Goal: Task Accomplishment & Management: Use online tool/utility

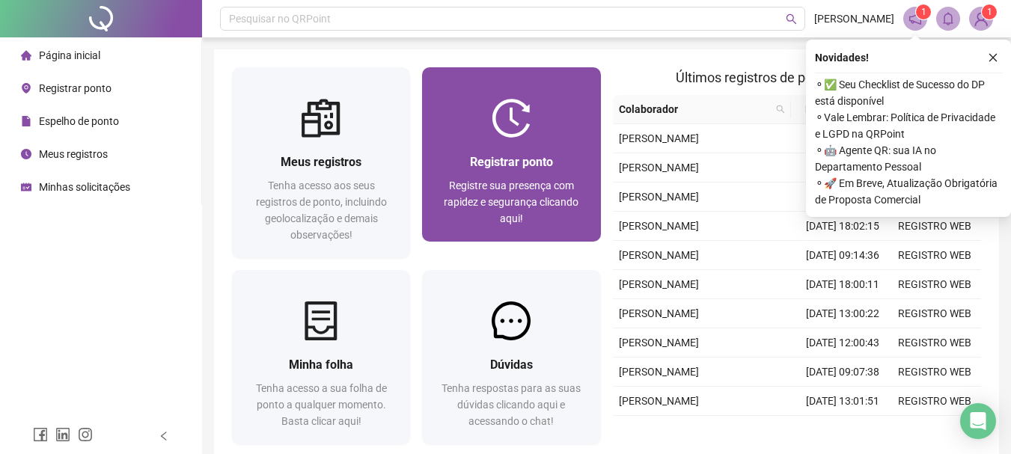
click at [448, 122] on div at bounding box center [511, 118] width 178 height 39
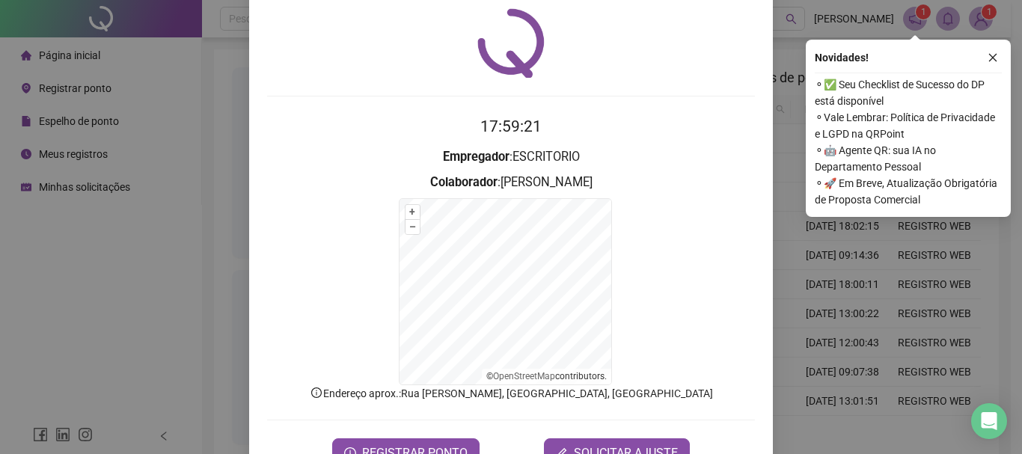
scroll to position [93, 0]
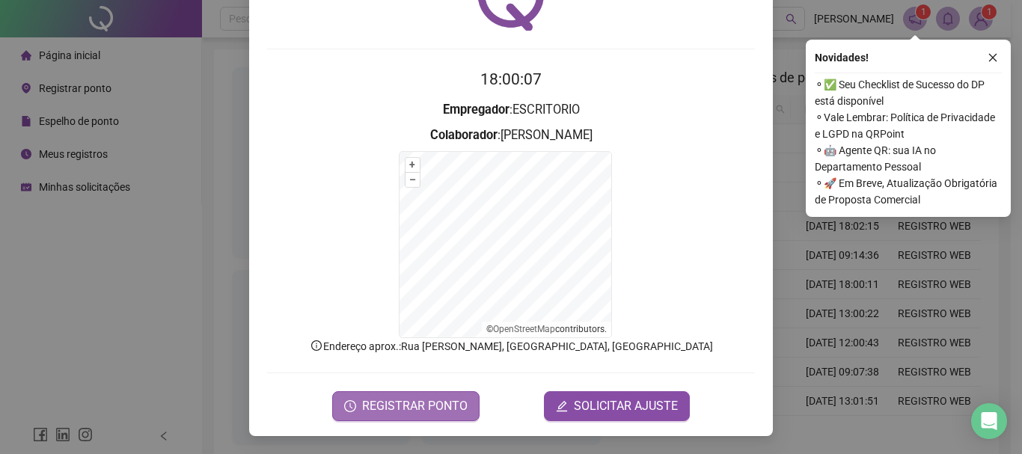
click at [406, 418] on div "Registro de ponto web 18:00:07 Empregador : ESCRITORIO Colaborador : [PERSON_NA…" at bounding box center [511, 179] width 524 height 514
click at [409, 406] on span "REGISTRAR PONTO" at bounding box center [415, 406] width 106 height 18
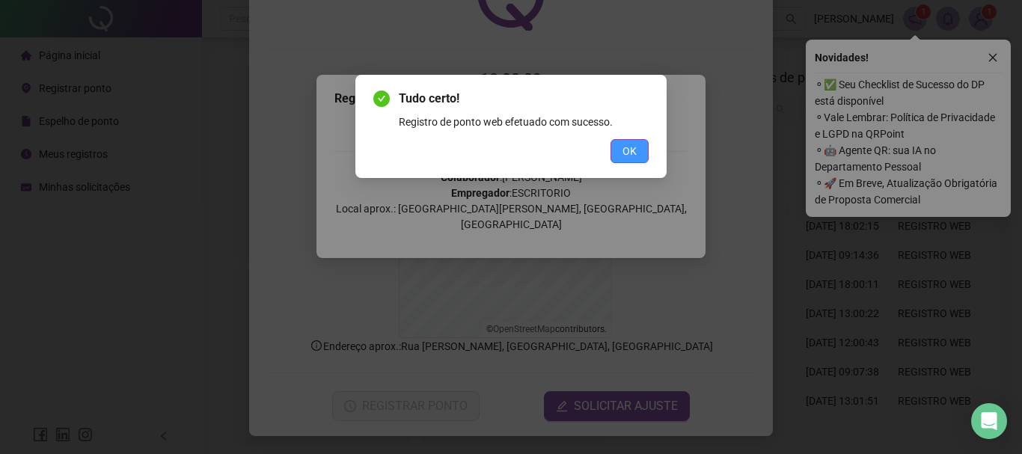
click at [621, 156] on button "OK" at bounding box center [630, 151] width 38 height 24
